Goal: Check status

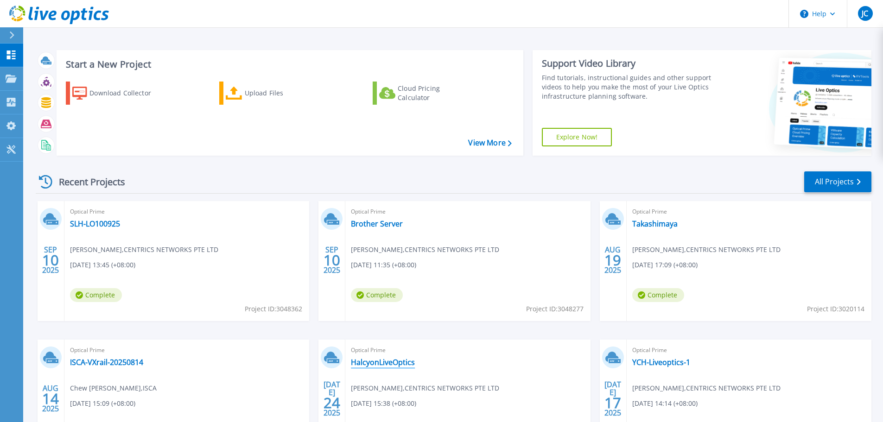
click at [399, 361] on link "HalcyonLiveOptics" at bounding box center [383, 362] width 64 height 9
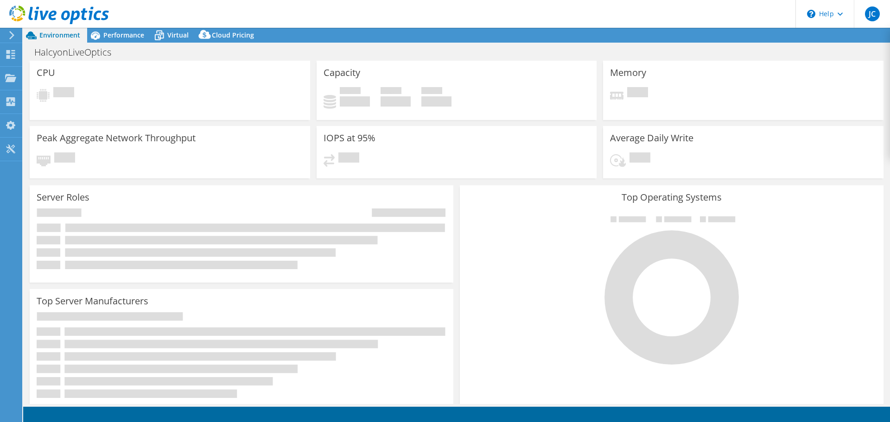
select select "USD"
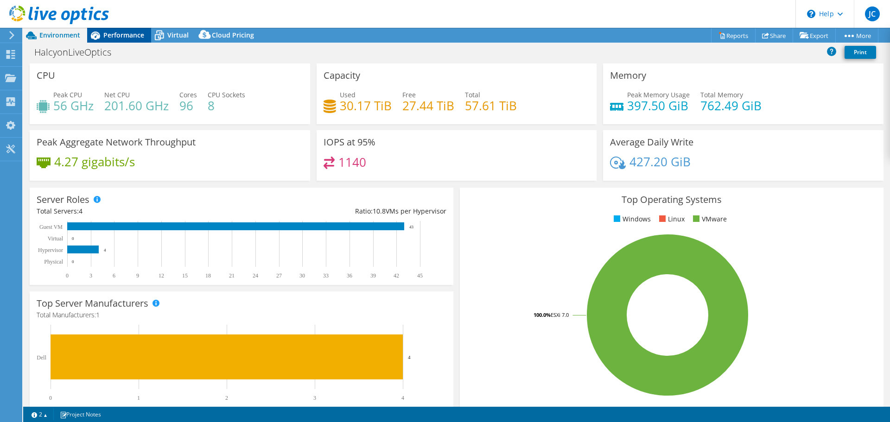
click at [120, 34] on span "Performance" at bounding box center [123, 35] width 41 height 9
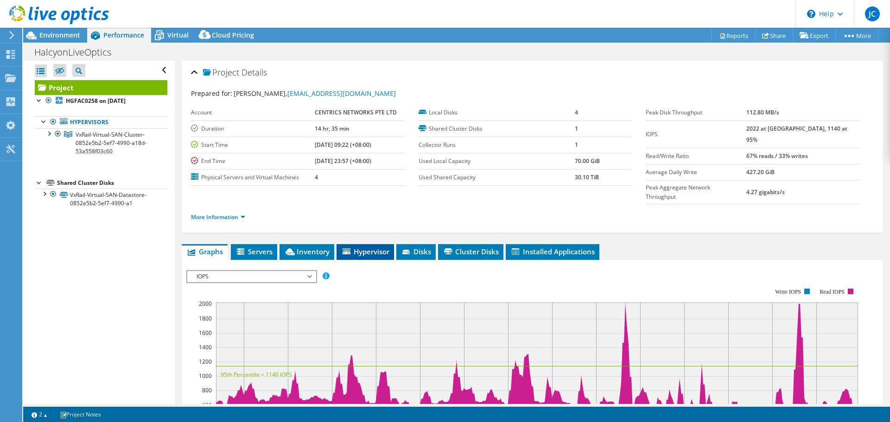
click at [362, 247] on span "Hypervisor" at bounding box center [365, 251] width 48 height 9
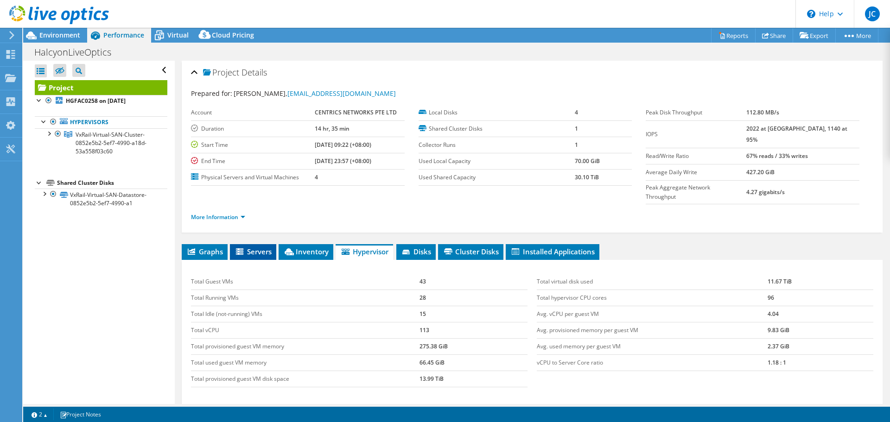
click at [265, 247] on span "Servers" at bounding box center [252, 251] width 37 height 9
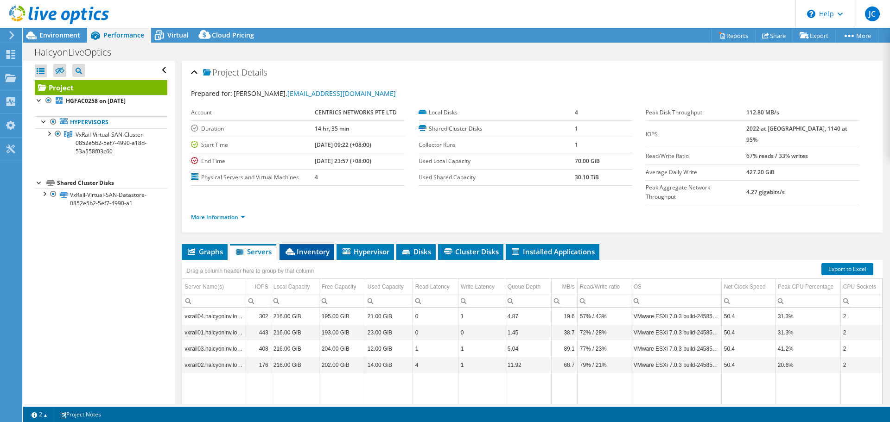
click at [306, 247] on span "Inventory" at bounding box center [306, 251] width 45 height 9
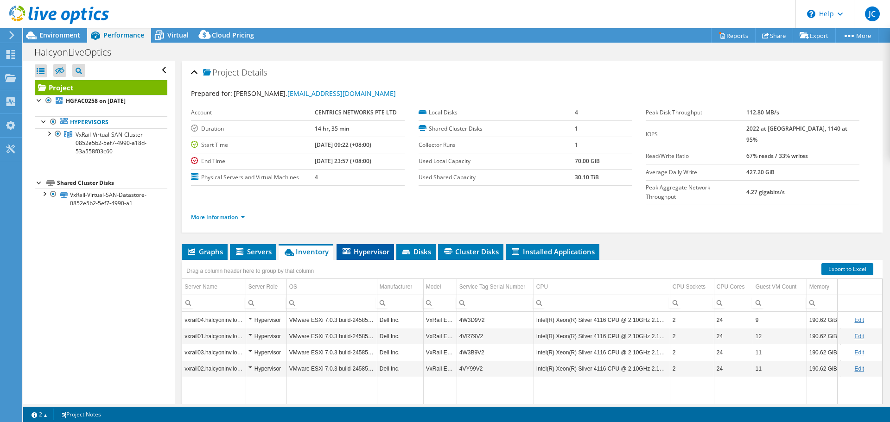
click at [385, 247] on span "Hypervisor" at bounding box center [365, 251] width 48 height 9
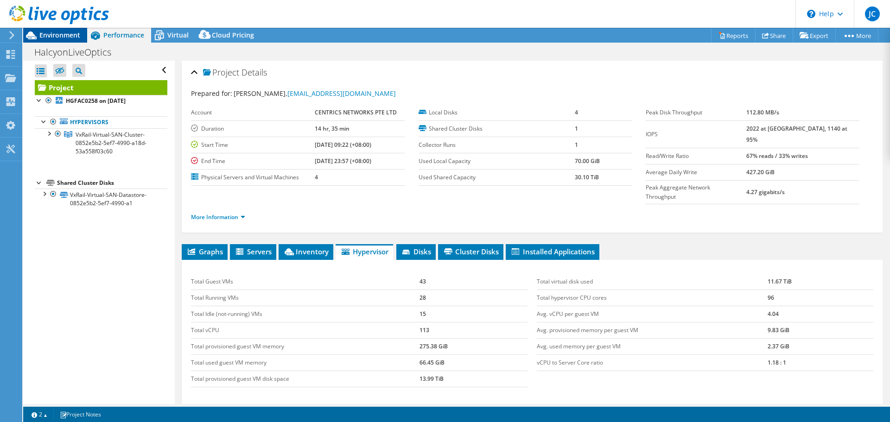
click at [73, 31] on span "Environment" at bounding box center [59, 35] width 41 height 9
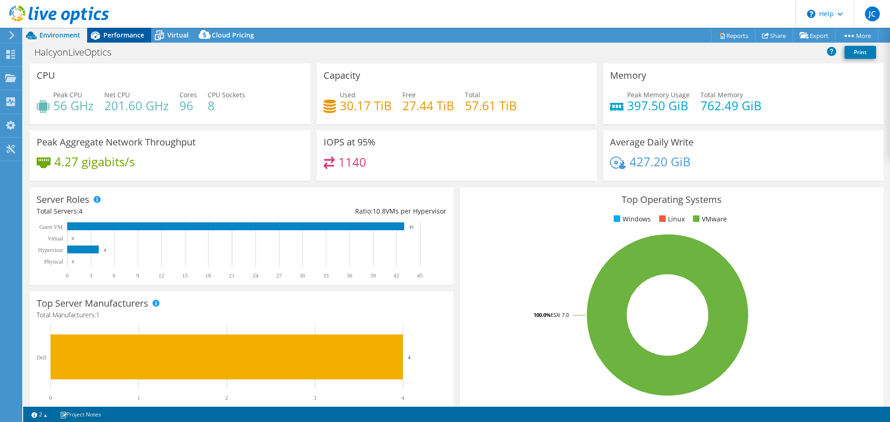
click at [133, 38] on span "Performance" at bounding box center [123, 35] width 41 height 9
